Goal: Task Accomplishment & Management: Manage account settings

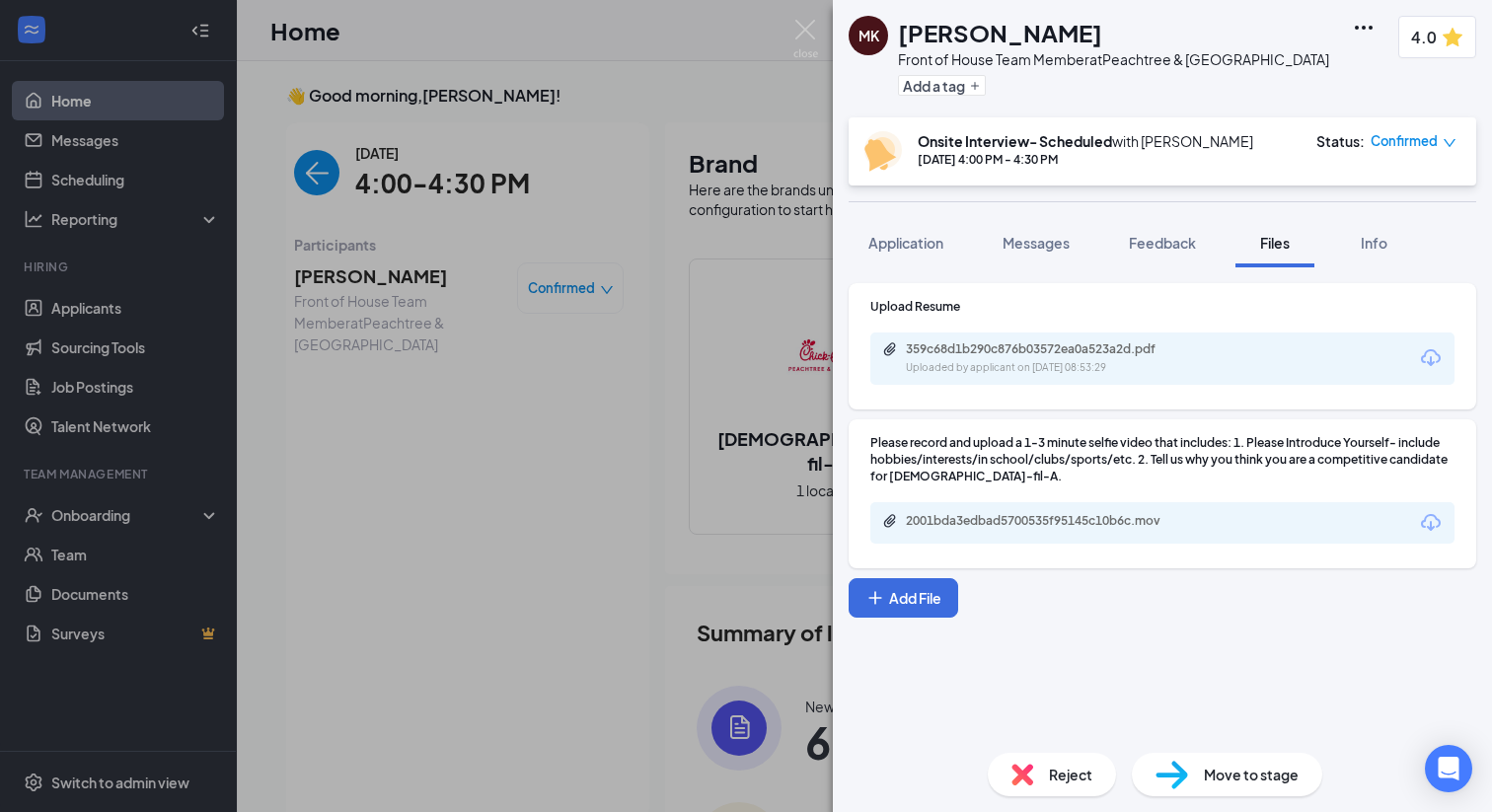
scroll to position [8, 0]
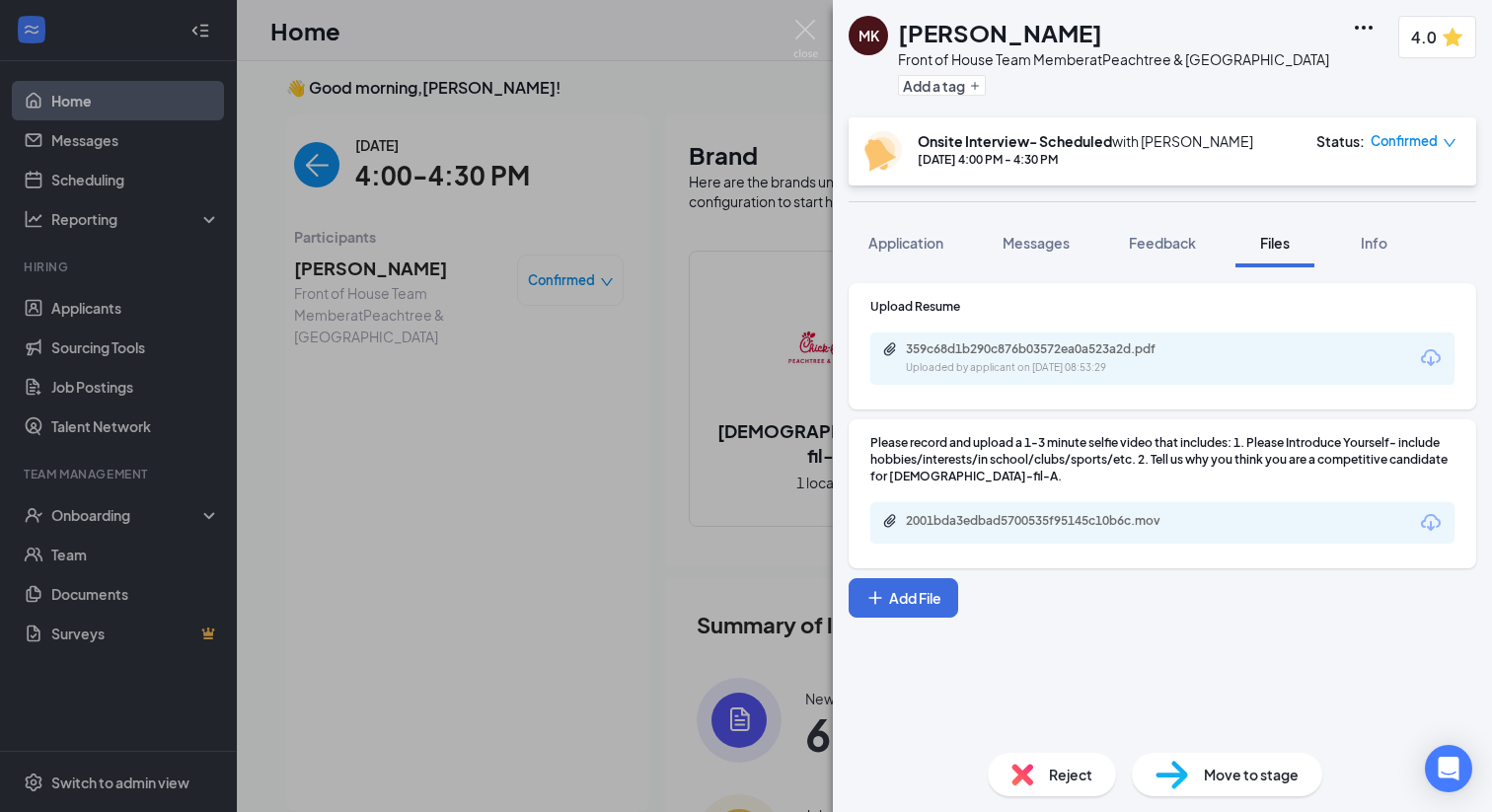
click at [640, 213] on div "[PERSON_NAME] Front of House Team Member at Peachtree & Piedmont Add a tag 4.0 …" at bounding box center [746, 406] width 1492 height 812
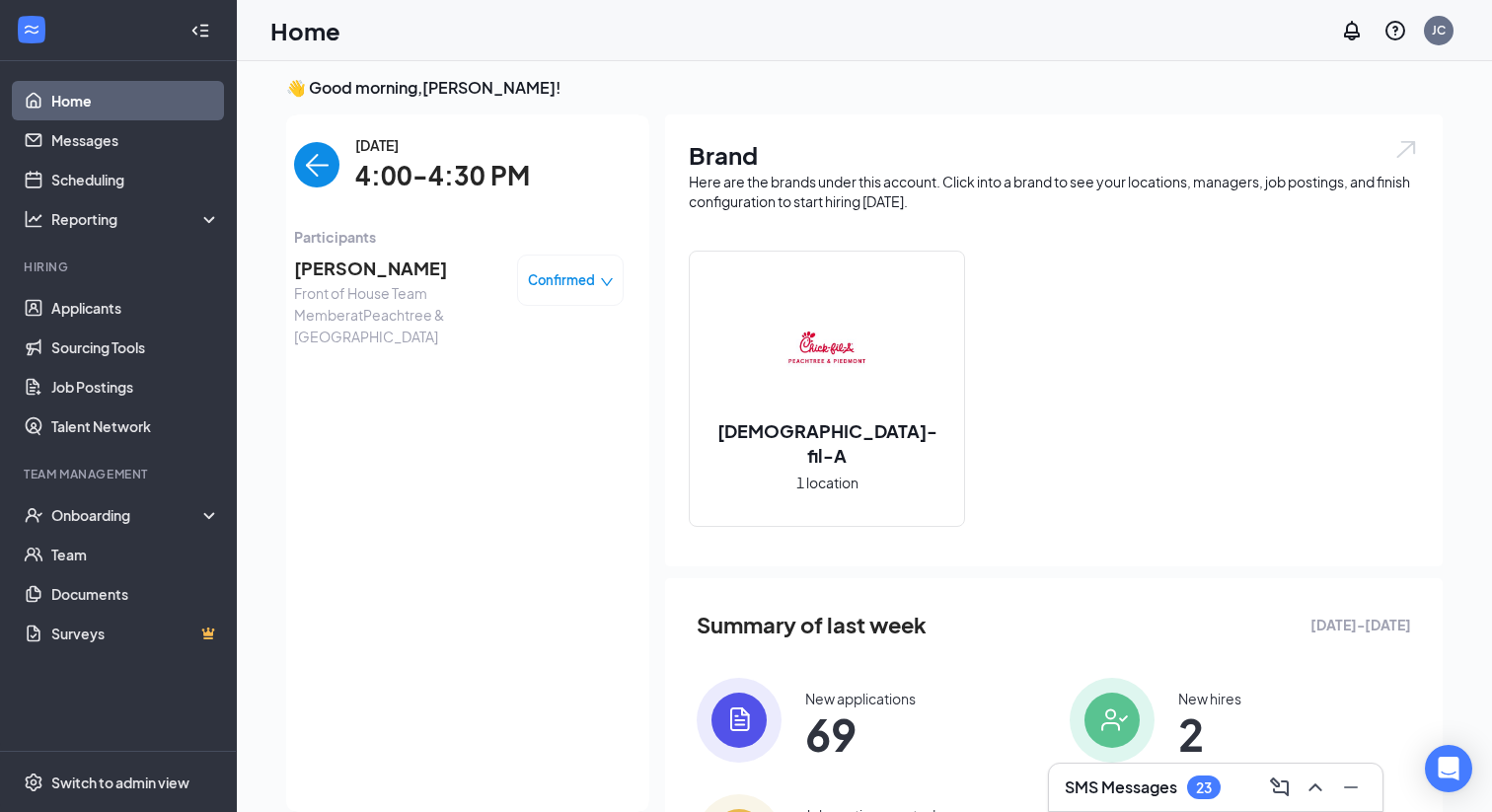
drag, startPoint x: 454, startPoint y: 260, endPoint x: 292, endPoint y: 258, distance: 162.0
click at [292, 258] on div "[DATE] 4:00-4:30 PM Participants [PERSON_NAME] Front of House Team Member at Pe…" at bounding box center [459, 463] width 381 height 697
copy span "[PERSON_NAME]"
click at [383, 278] on span "[PERSON_NAME]" at bounding box center [398, 268] width 208 height 28
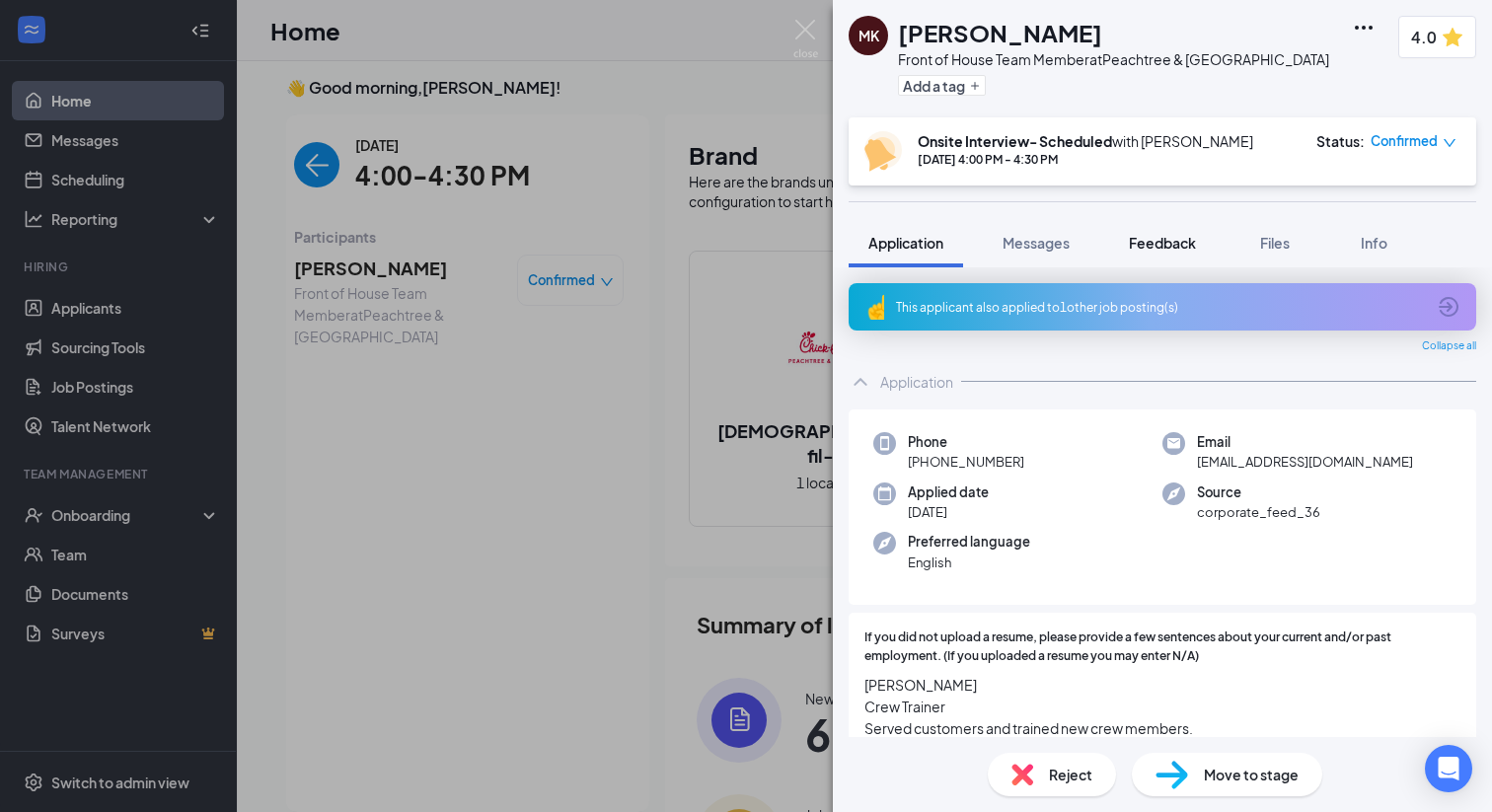
click at [1172, 252] on button "Feedback" at bounding box center [1163, 242] width 107 height 49
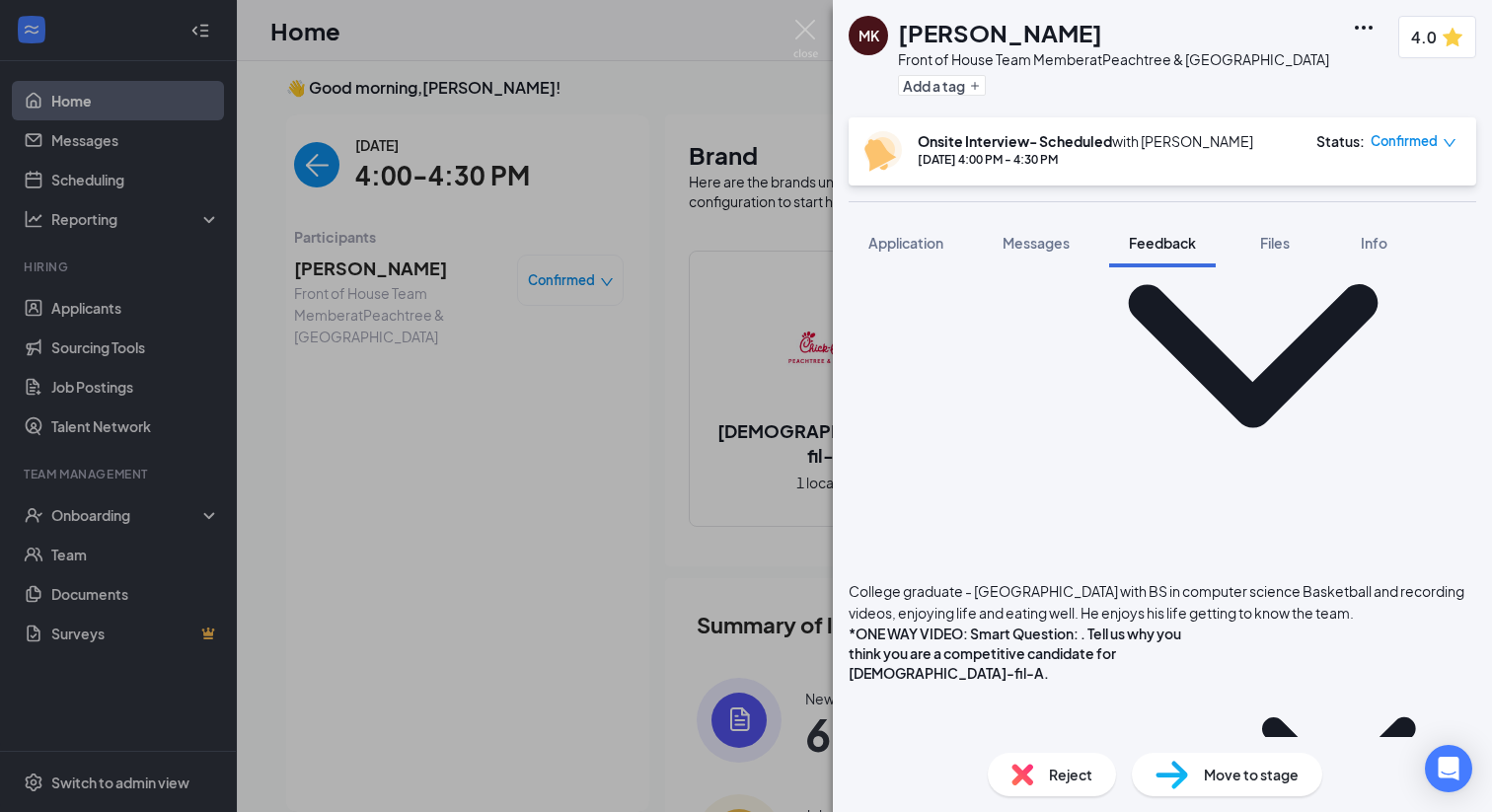
scroll to position [1653, 0]
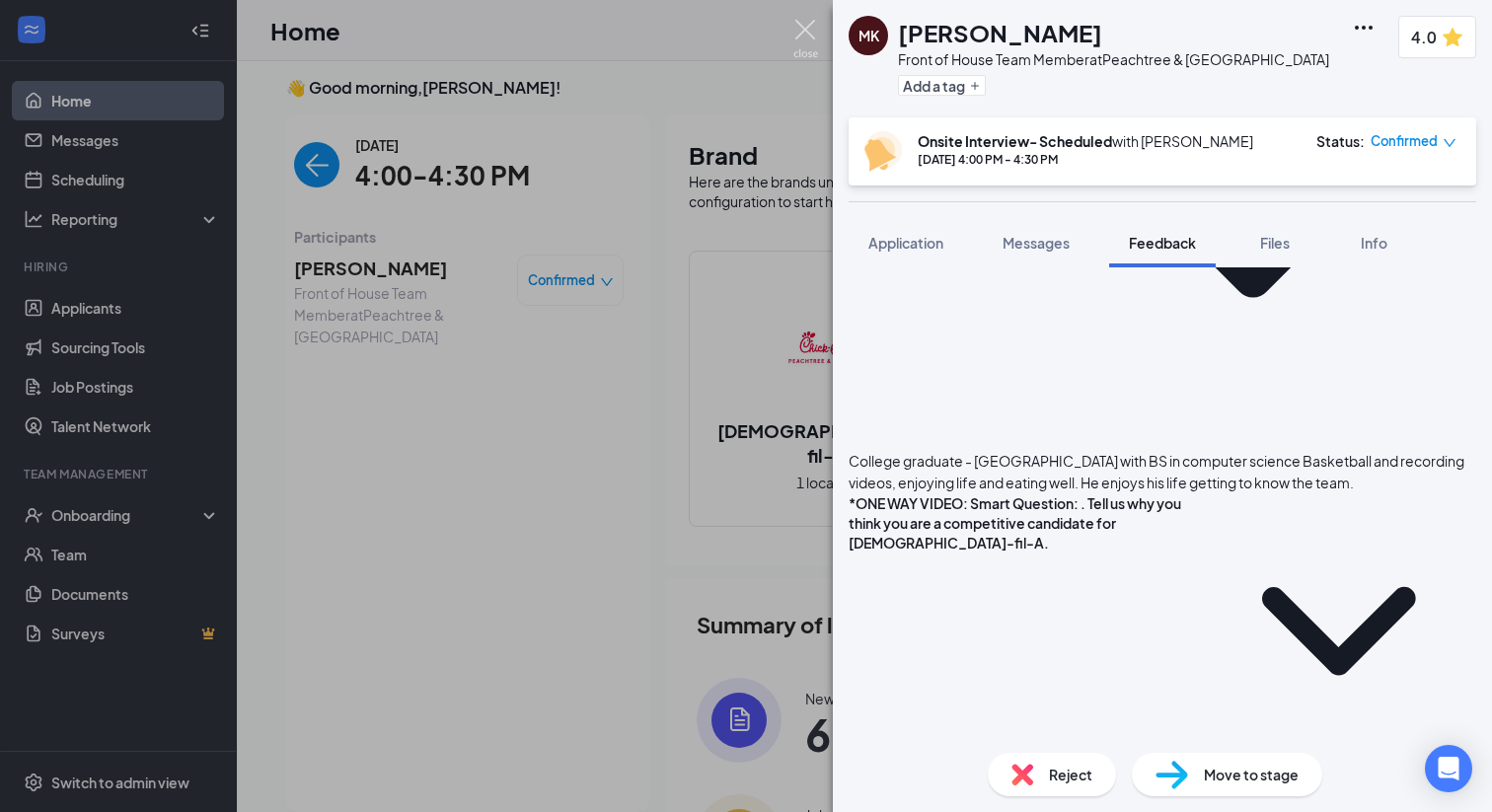
click at [803, 31] on img at bounding box center [805, 39] width 25 height 39
